Goal: Task Accomplishment & Management: Manage account settings

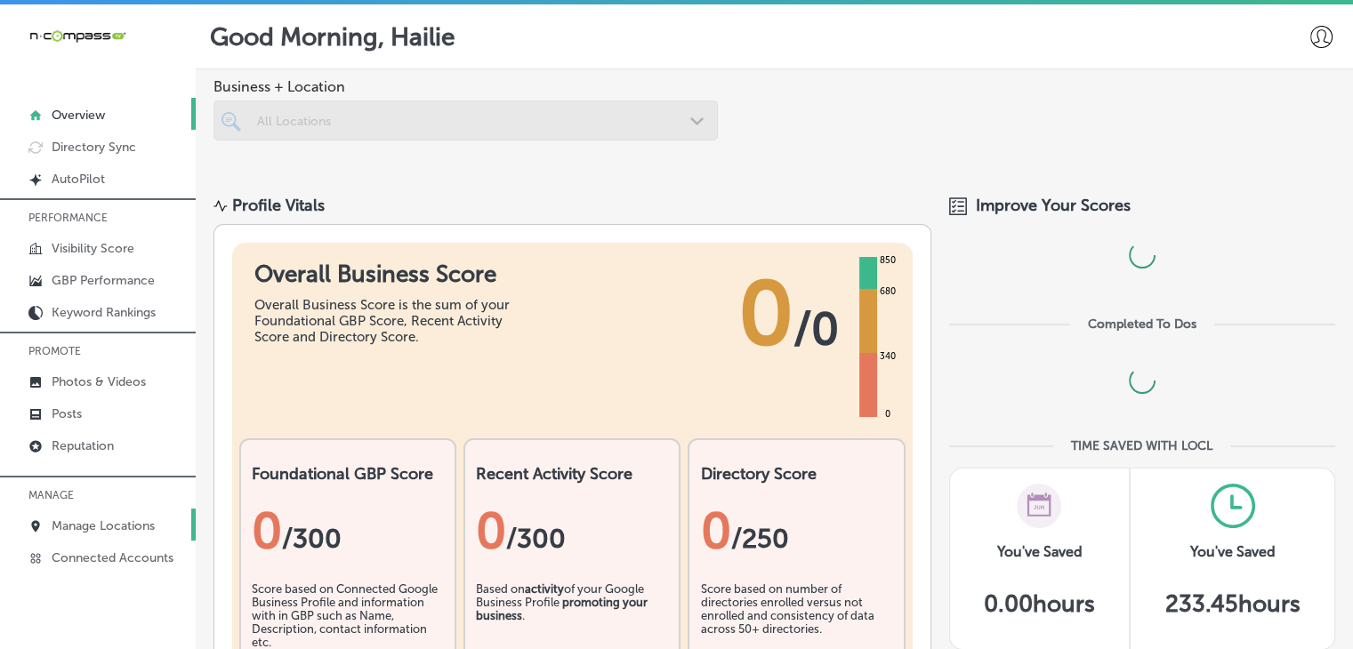
click at [83, 516] on link "Manage Locations" at bounding box center [98, 525] width 196 height 32
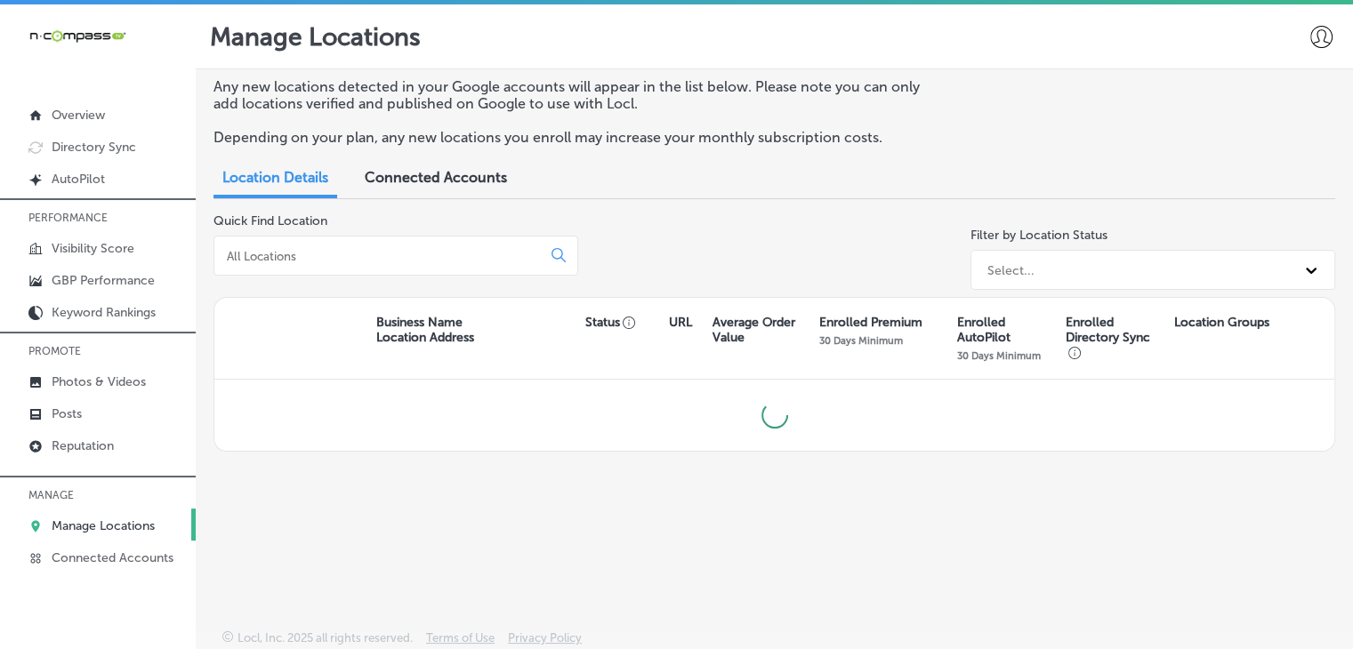
click at [268, 261] on input at bounding box center [381, 256] width 312 height 16
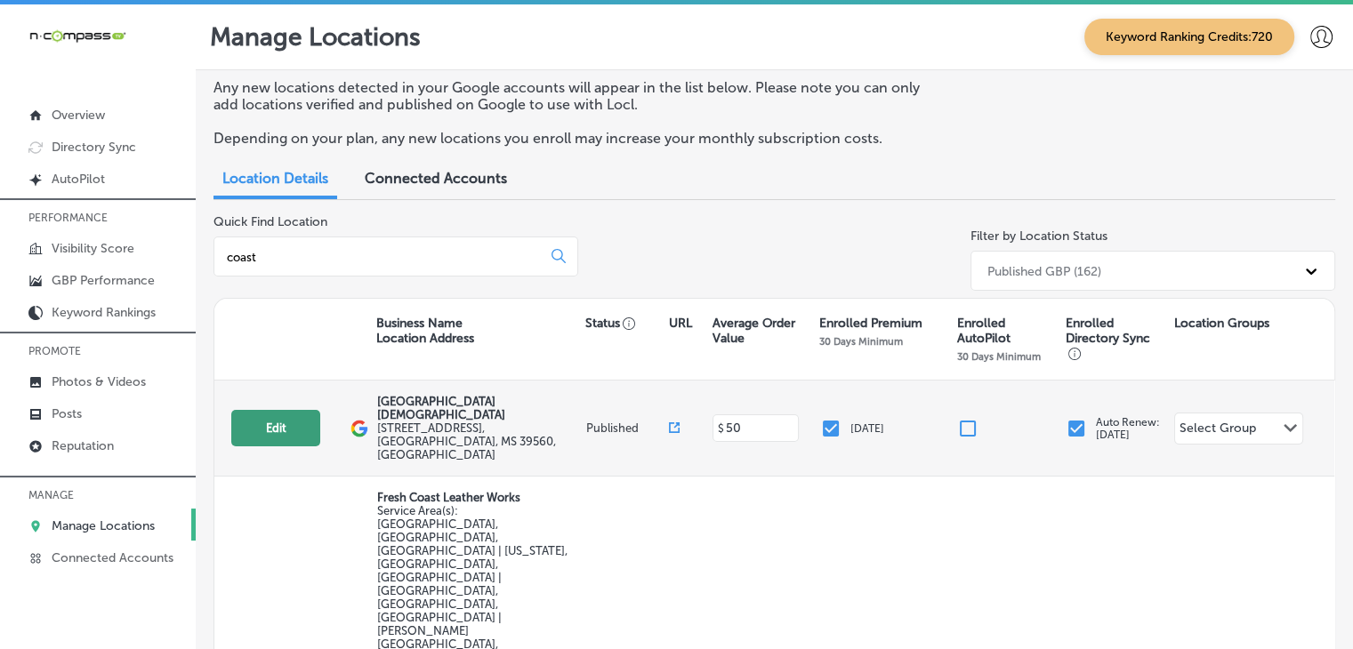
type input "coast"
click at [312, 410] on button "Edit" at bounding box center [275, 428] width 89 height 36
select select "US"
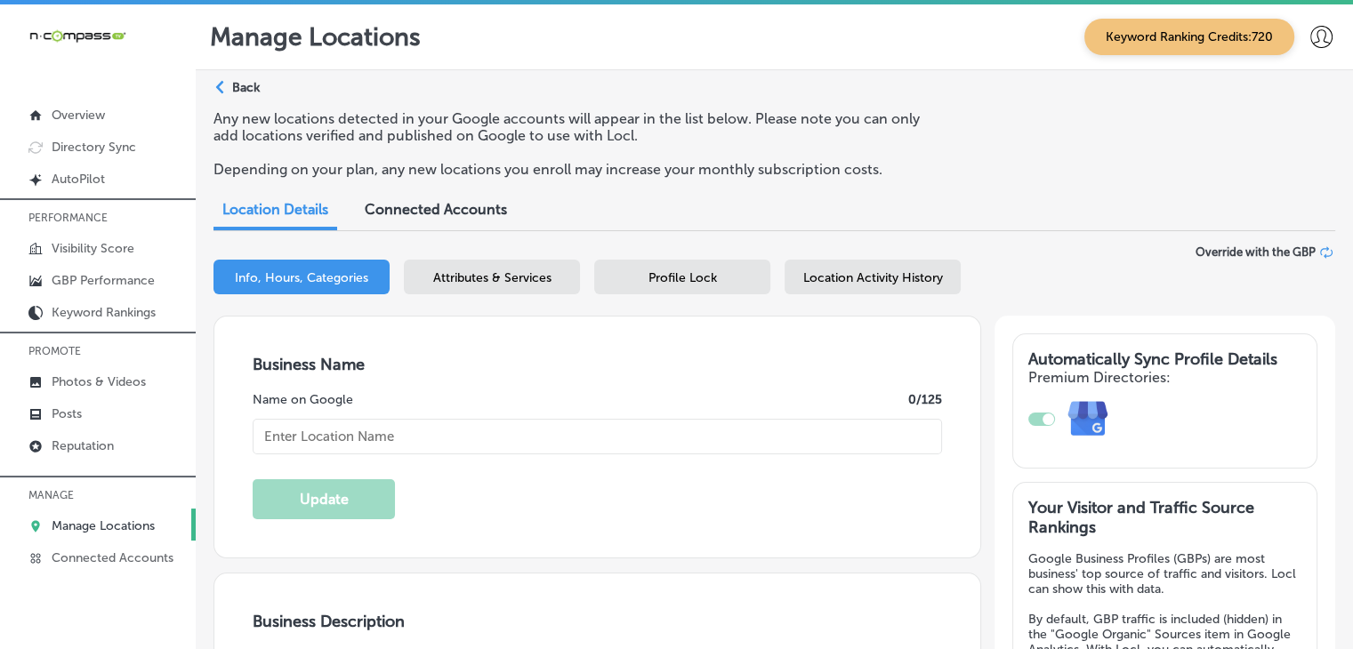
select select "US"
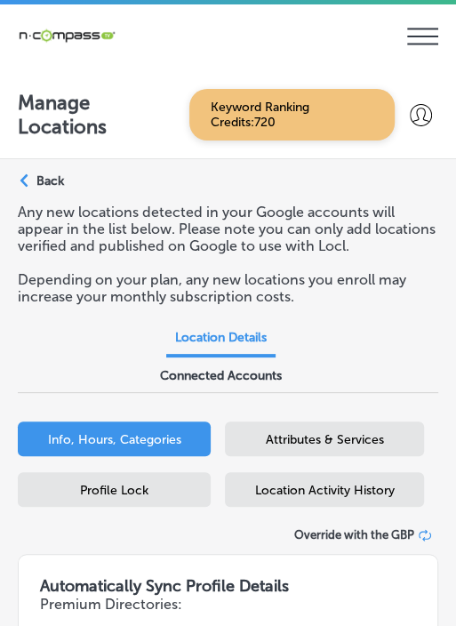
type input "[GEOGRAPHIC_DATA][DEMOGRAPHIC_DATA]"
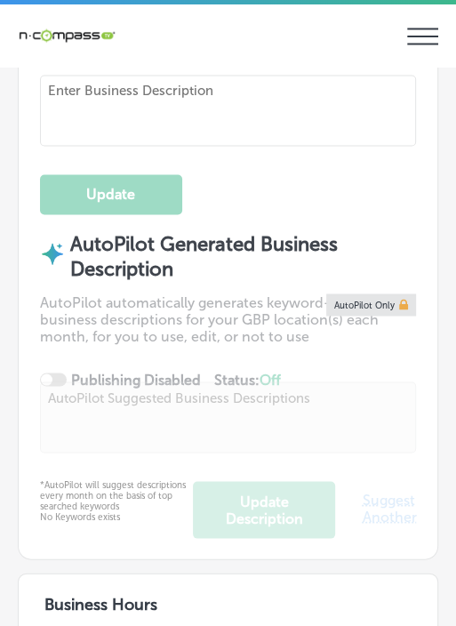
type textarea "Coast [DEMOGRAPHIC_DATA] School in [GEOGRAPHIC_DATA], [US_STATE], is a premier …"
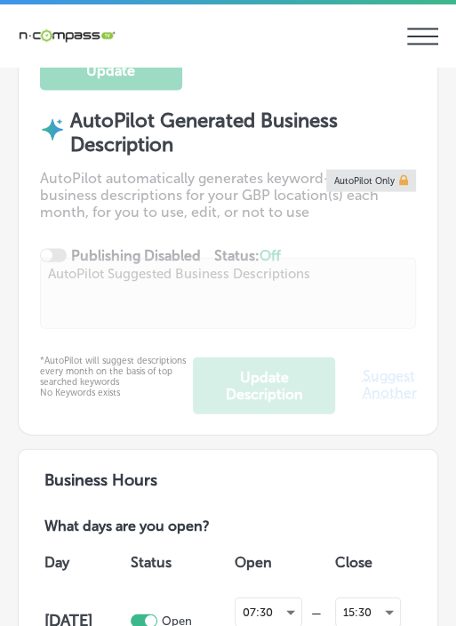
checkbox input "true"
type input "[URL][DOMAIN_NAME]"
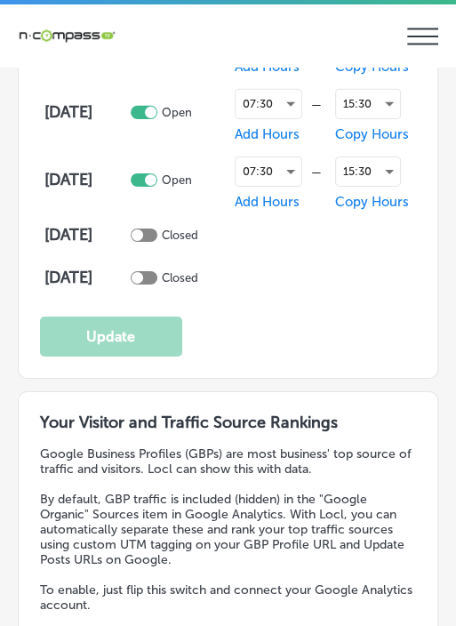
type input "[STREET_ADDRESS]"
type input "[GEOGRAPHIC_DATA]"
type input "39560"
type input "US"
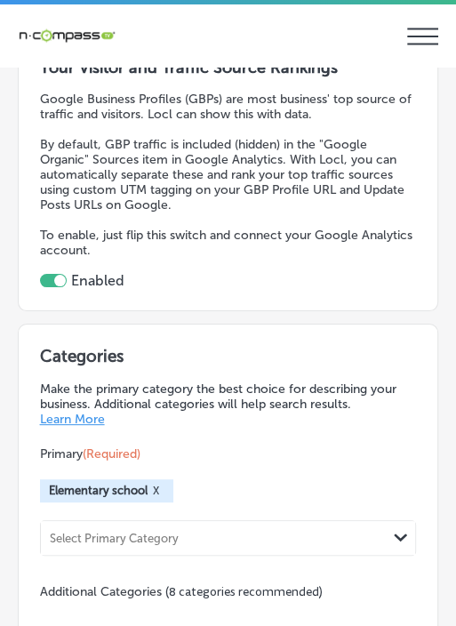
type input "[PHONE_NUMBER]"
select select "US"
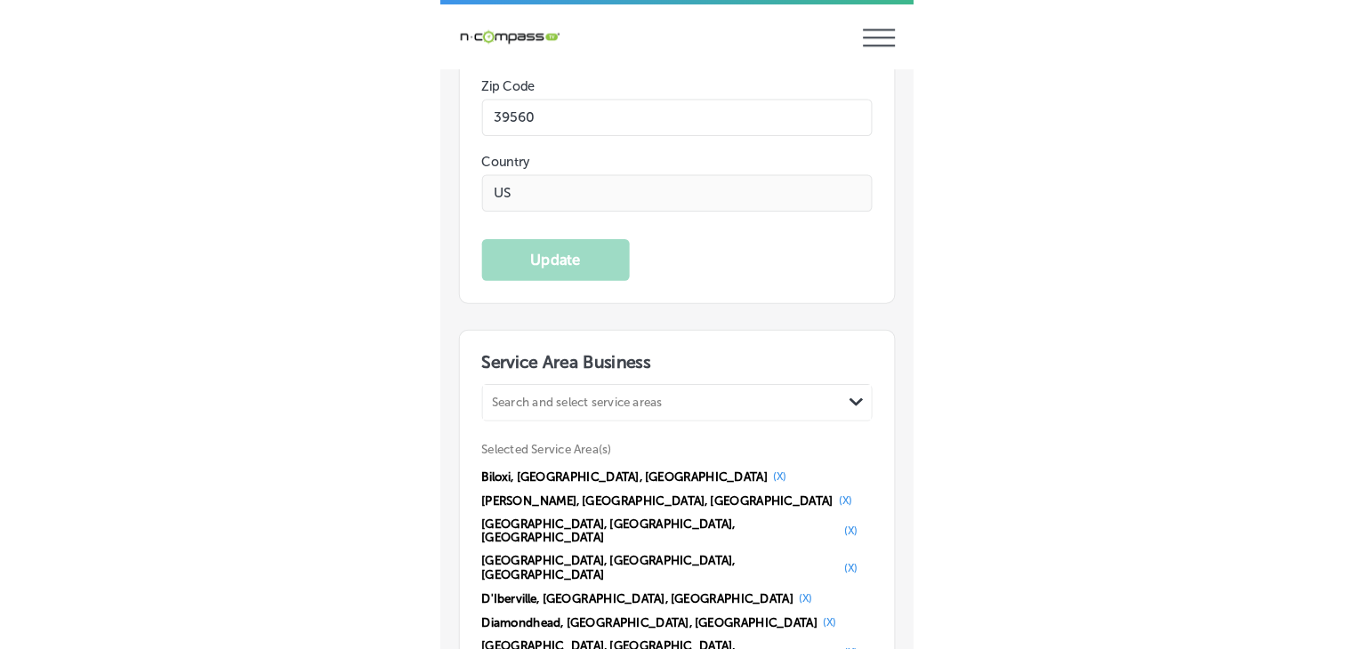
scroll to position [3614, 0]
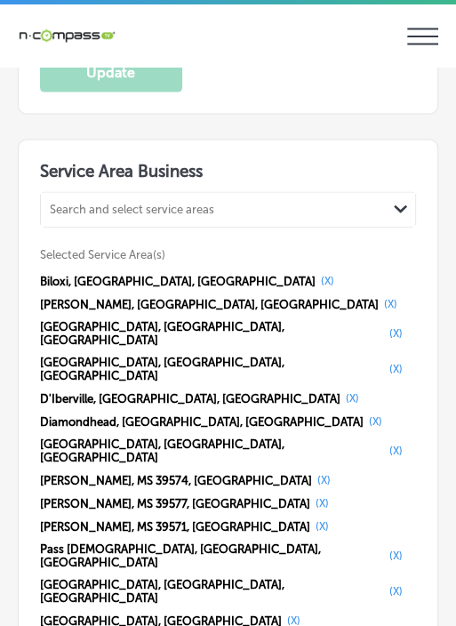
select select "US"
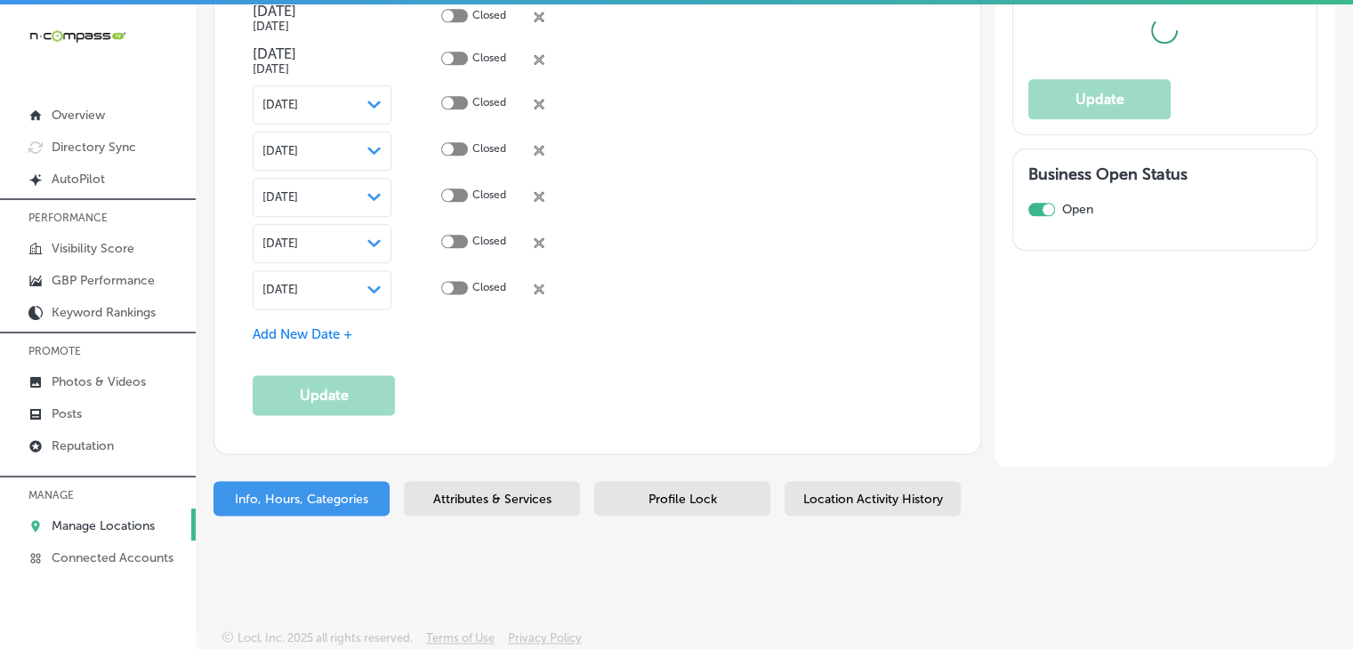
scroll to position [2267, 0]
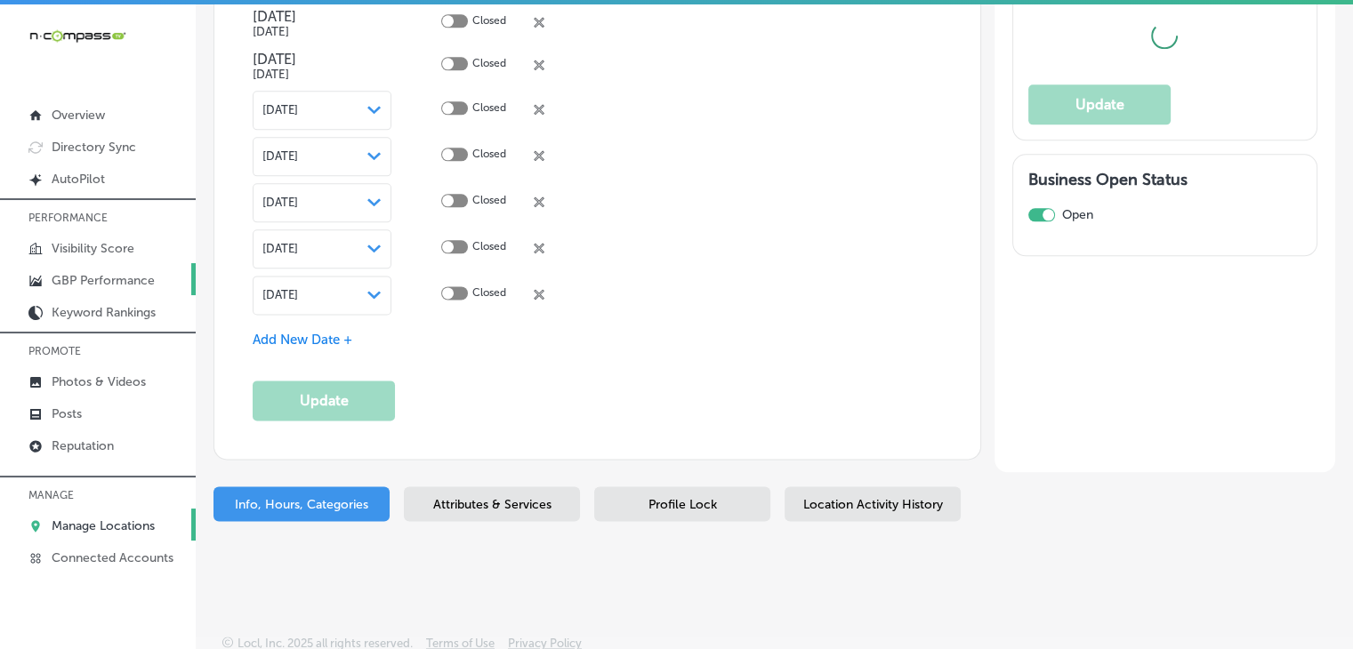
click at [120, 268] on link "GBP Performance" at bounding box center [98, 279] width 196 height 32
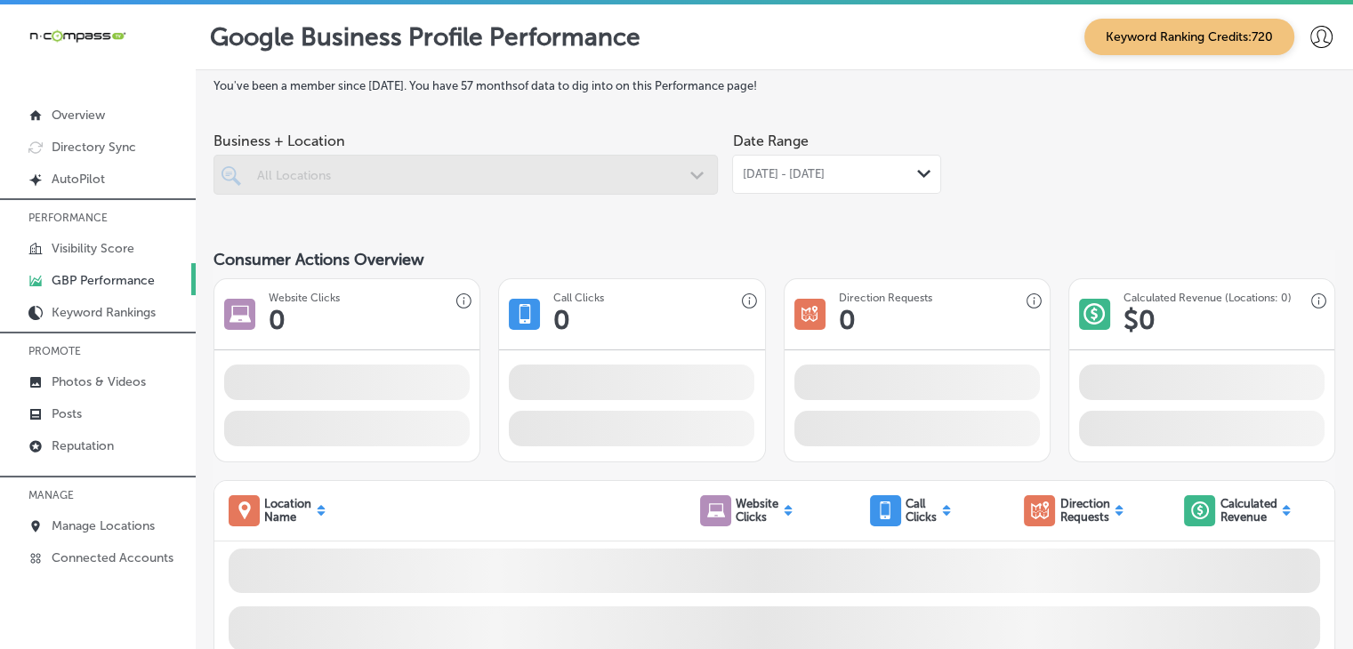
click at [808, 169] on span "[DATE] - [DATE]" at bounding box center [783, 174] width 82 height 14
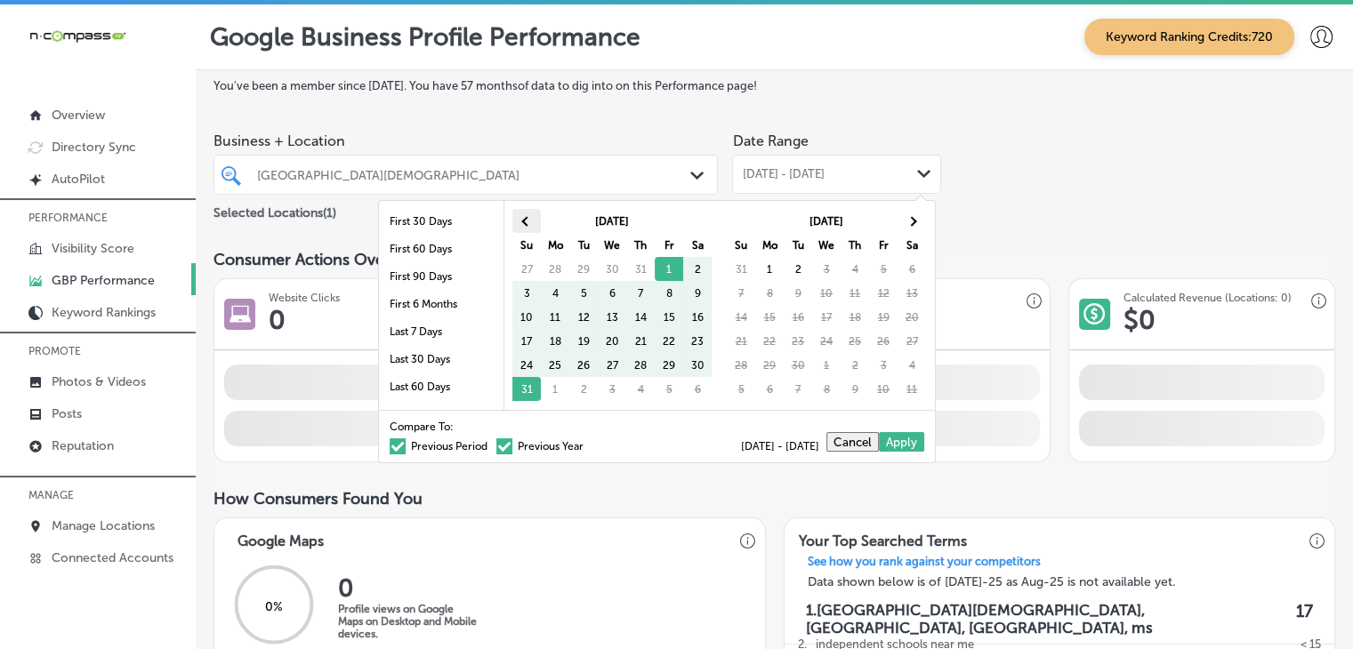
click at [520, 211] on th at bounding box center [526, 221] width 28 height 24
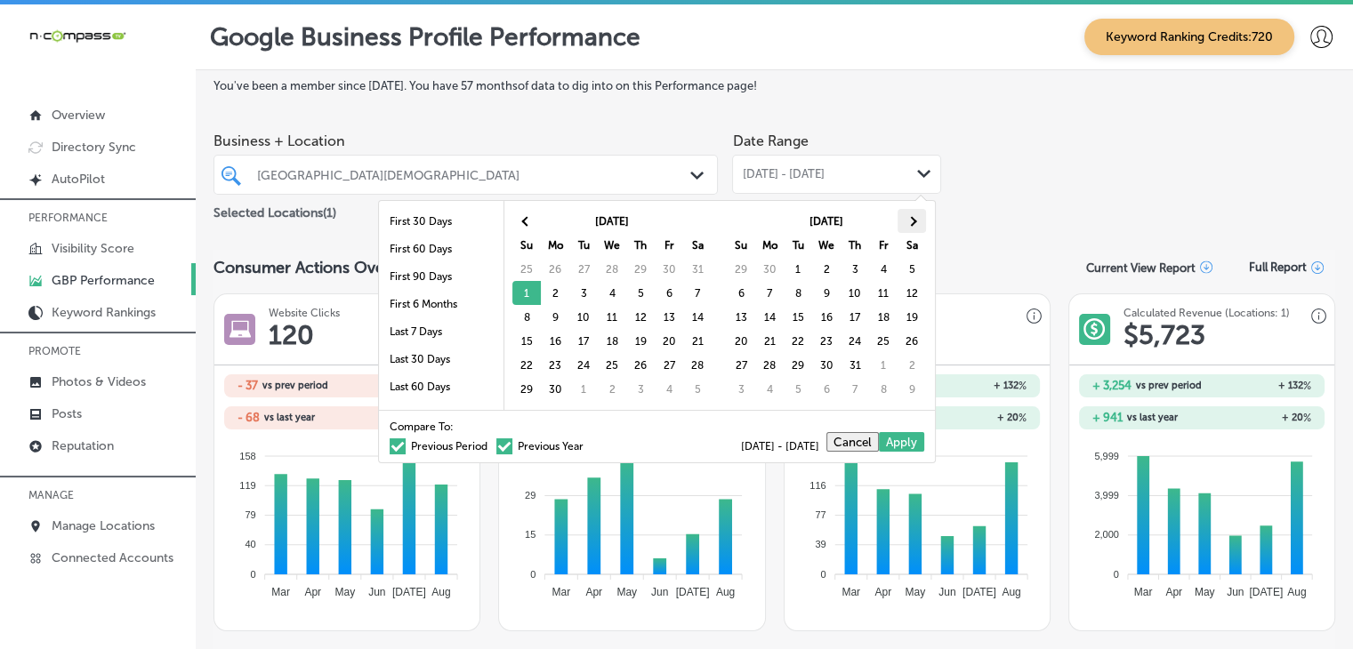
click at [914, 221] on span at bounding box center [911, 221] width 10 height 10
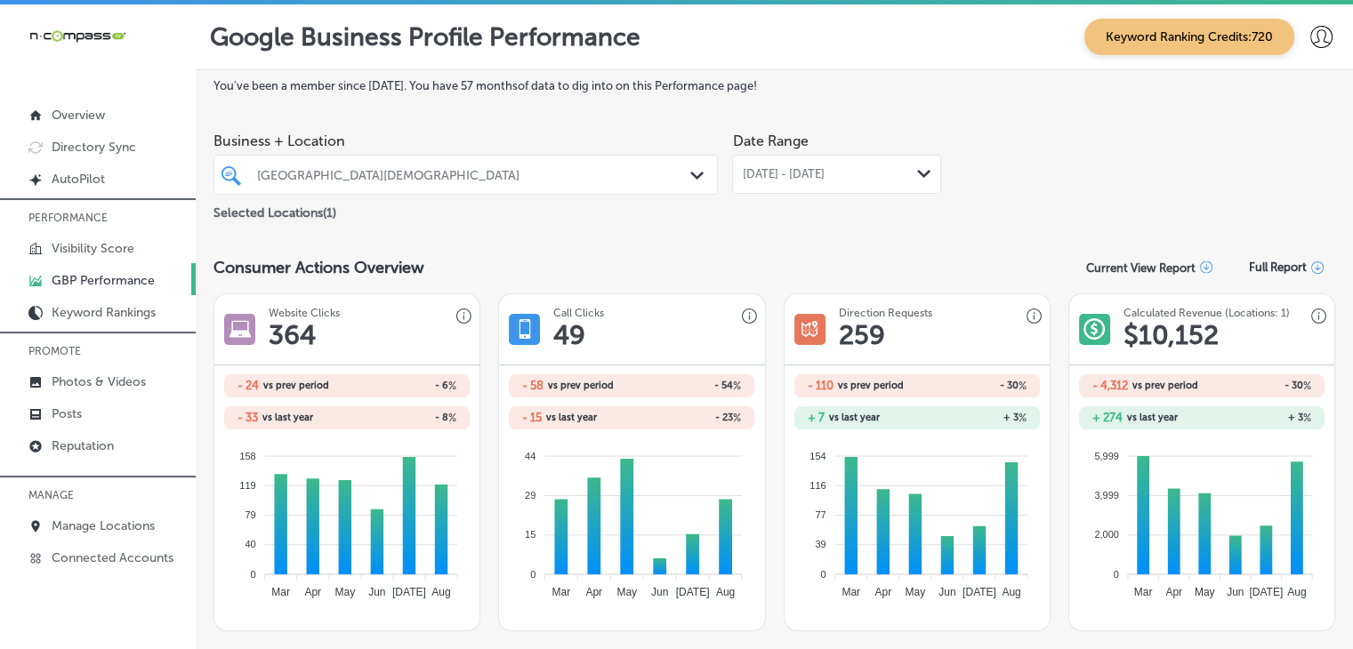
click at [817, 180] on span "[DATE] - [DATE]" at bounding box center [783, 174] width 82 height 14
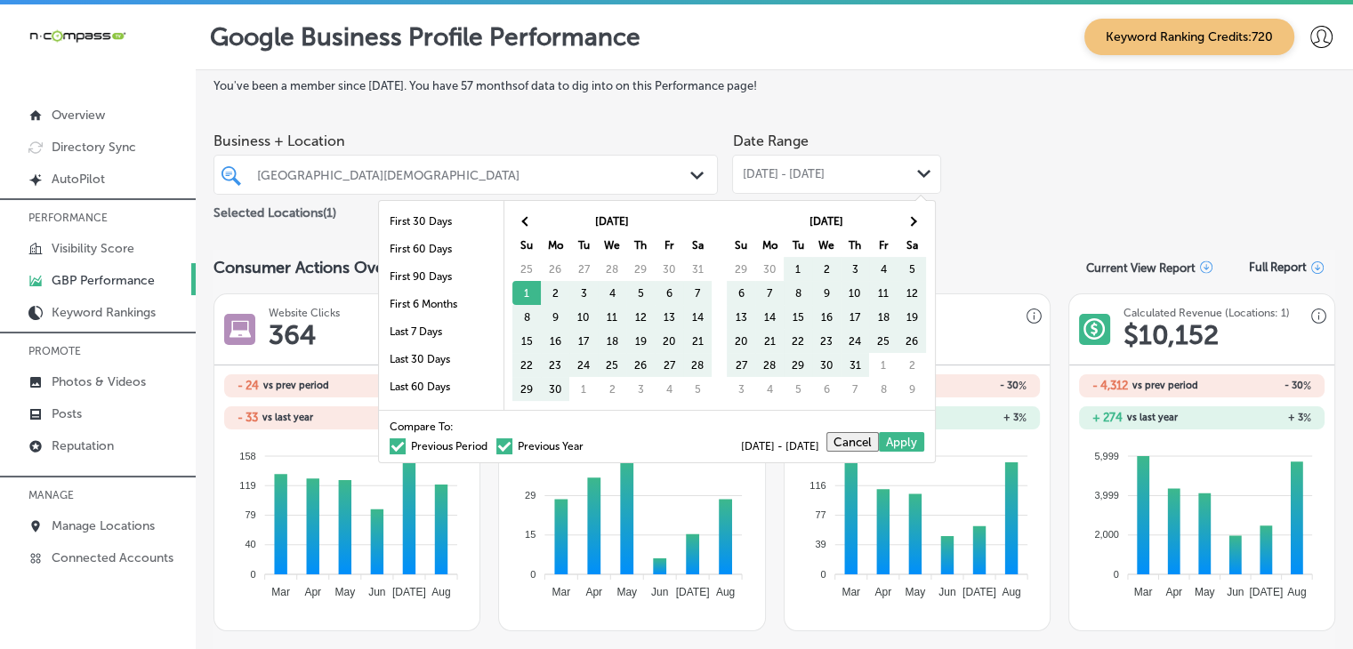
click at [535, 441] on label "Previous Year" at bounding box center [539, 446] width 87 height 11
click at [587, 444] on input "Previous Year" at bounding box center [587, 444] width 0 height 0
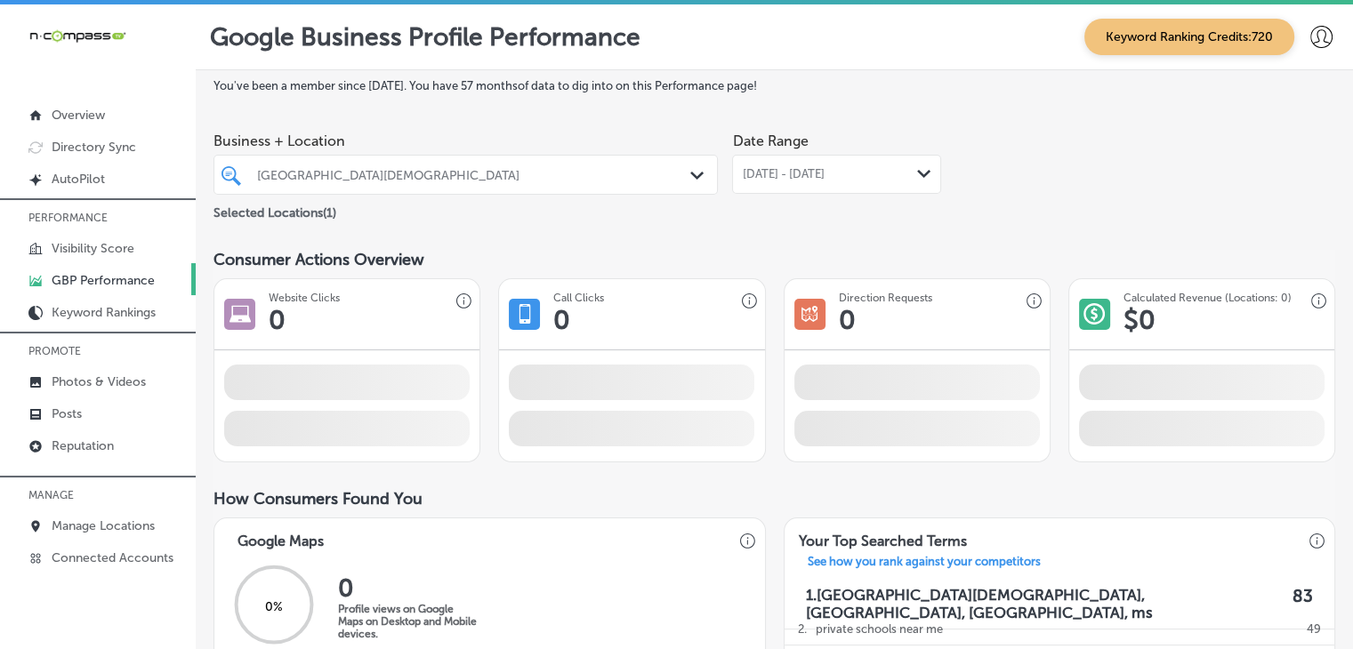
click at [807, 181] on div "[DATE] - [DATE] Path Created with Sketch." at bounding box center [836, 174] width 209 height 39
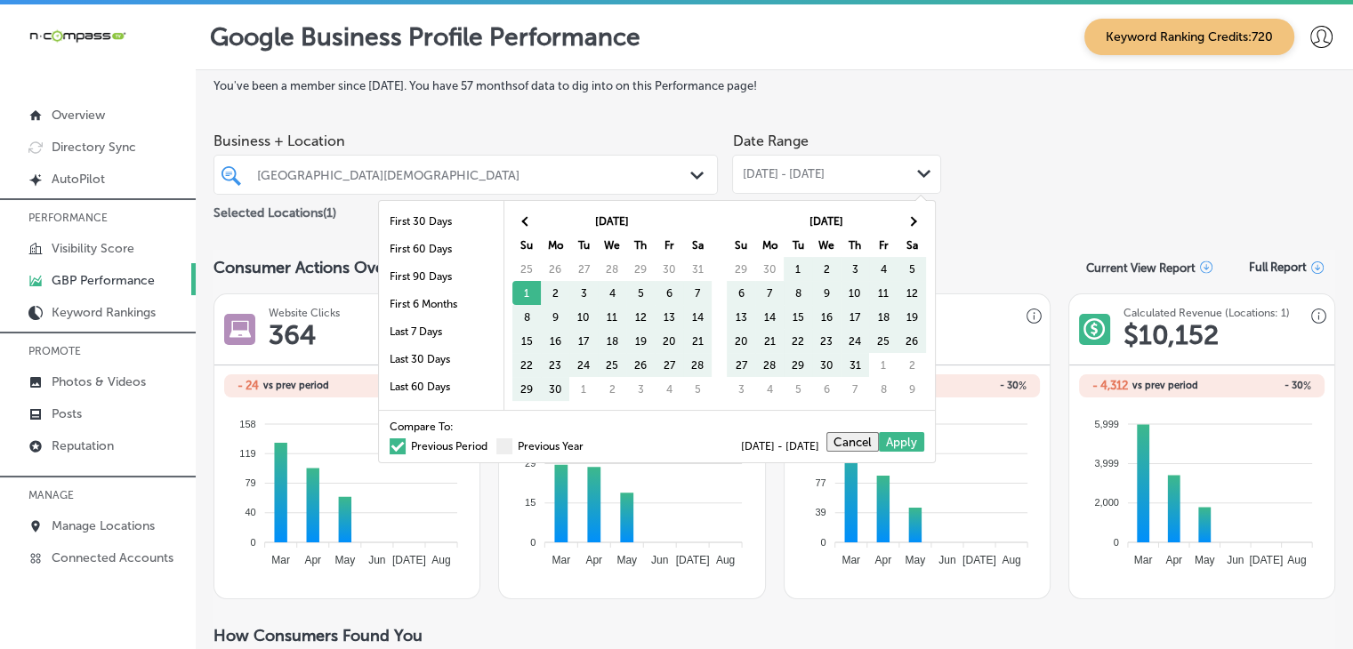
click at [439, 441] on label "Previous Period" at bounding box center [439, 446] width 98 height 11
click at [491, 444] on input "Previous Period" at bounding box center [491, 444] width 0 height 0
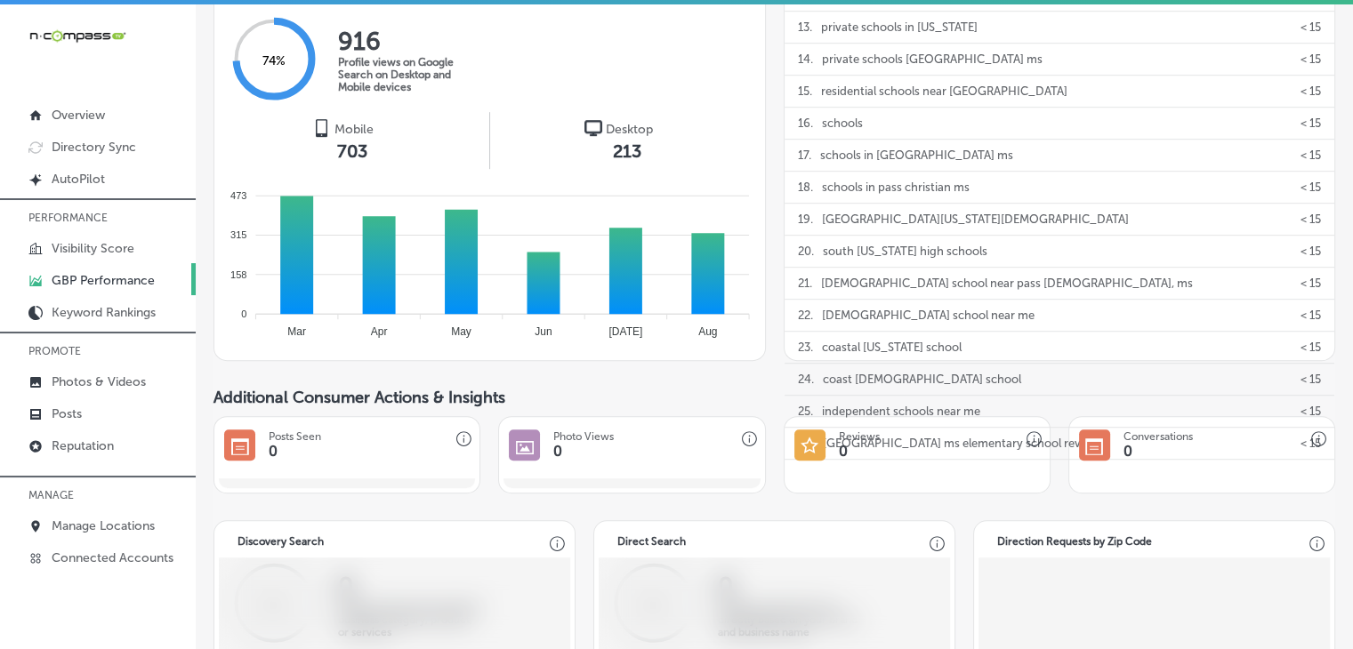
scroll to position [889, 0]
